Goal: Find specific page/section: Find specific page/section

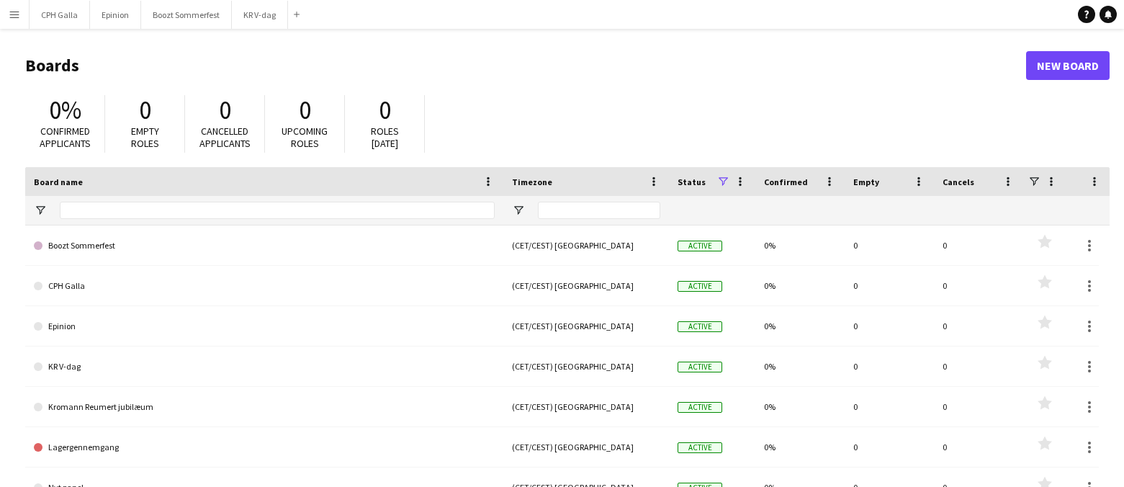
click at [19, 15] on app-icon "Menu" at bounding box center [15, 15] width 12 height 12
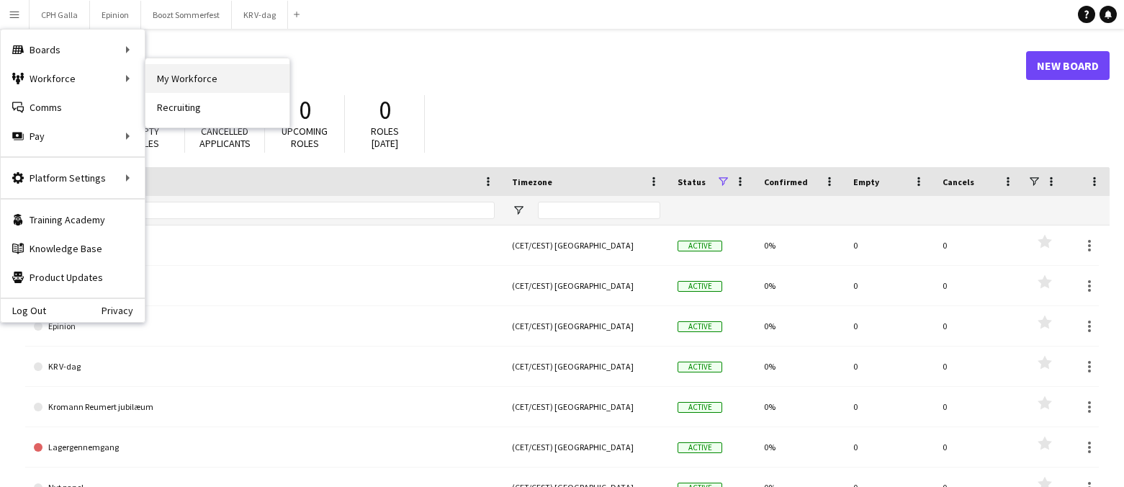
click at [166, 80] on link "My Workforce" at bounding box center [217, 78] width 144 height 29
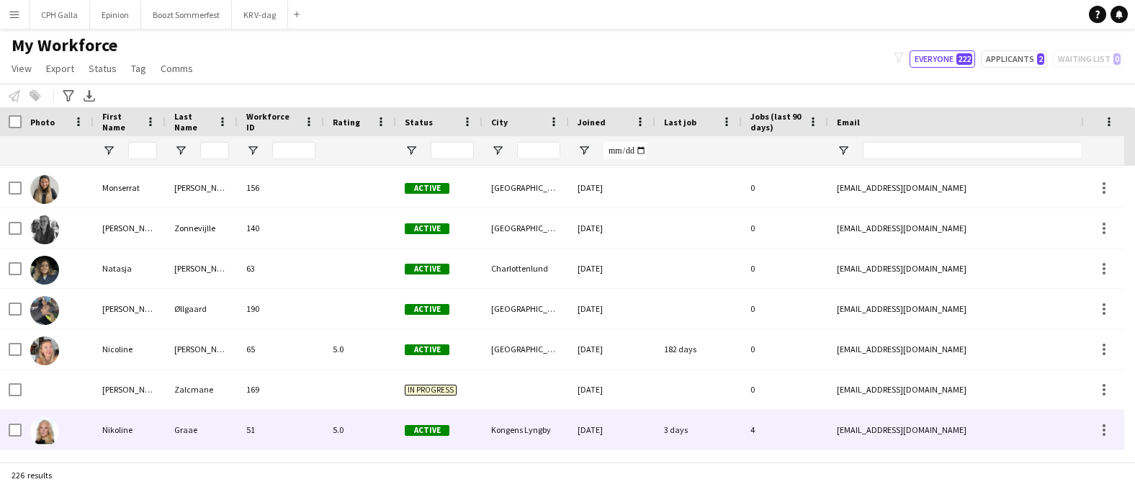
click at [194, 429] on div "Graae" at bounding box center [202, 430] width 72 height 40
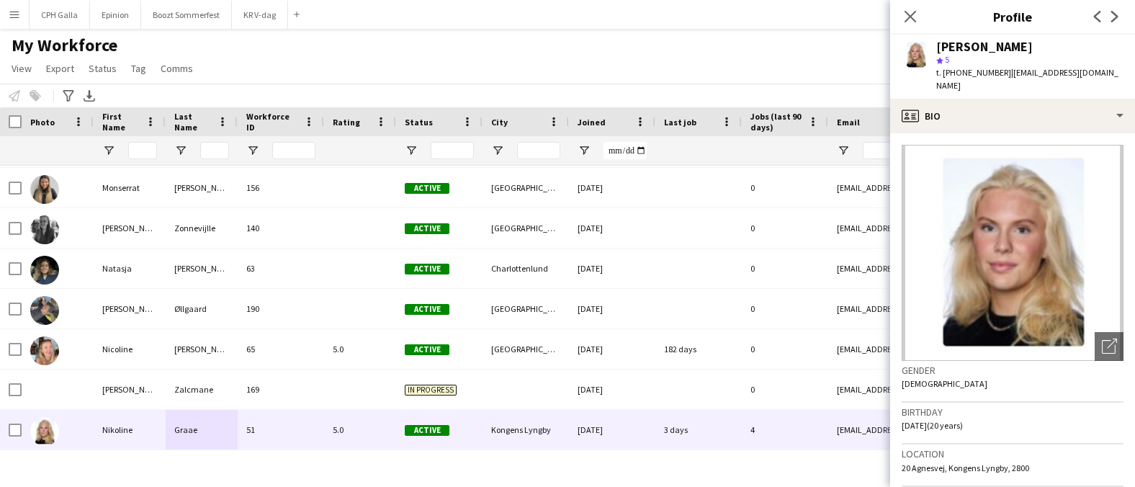
click at [958, 420] on span "[DATE] (20 years)" at bounding box center [931, 425] width 61 height 11
click at [994, 420] on div "Birthday [DEMOGRAPHIC_DATA] (20 years)" at bounding box center [1012, 423] width 222 height 42
click at [963, 420] on span "[DATE] (20 years)" at bounding box center [931, 425] width 61 height 11
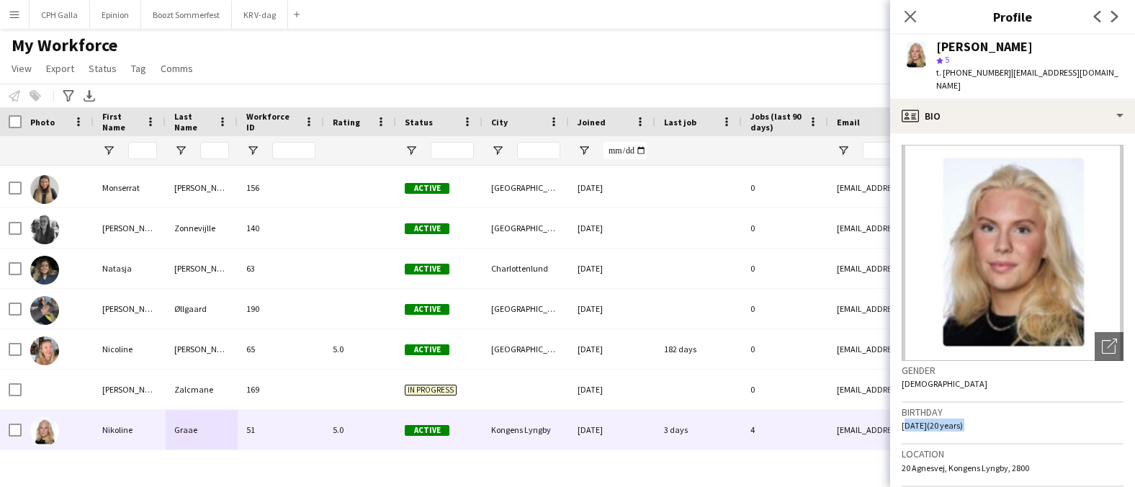
click at [963, 420] on span "[DATE] (20 years)" at bounding box center [931, 425] width 61 height 11
click at [923, 420] on span "[DATE] (20 years)" at bounding box center [931, 425] width 61 height 11
click at [917, 420] on span "[DATE] (20 years)" at bounding box center [931, 425] width 61 height 11
